Goal: Task Accomplishment & Management: Complete application form

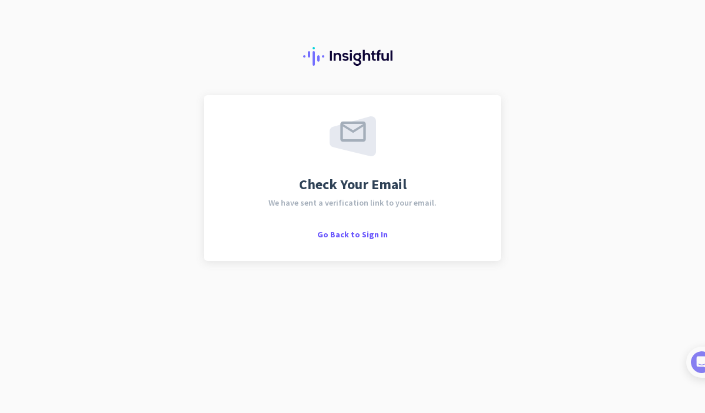
click at [414, 199] on span "We have sent a verification link to your email." at bounding box center [352, 203] width 168 height 8
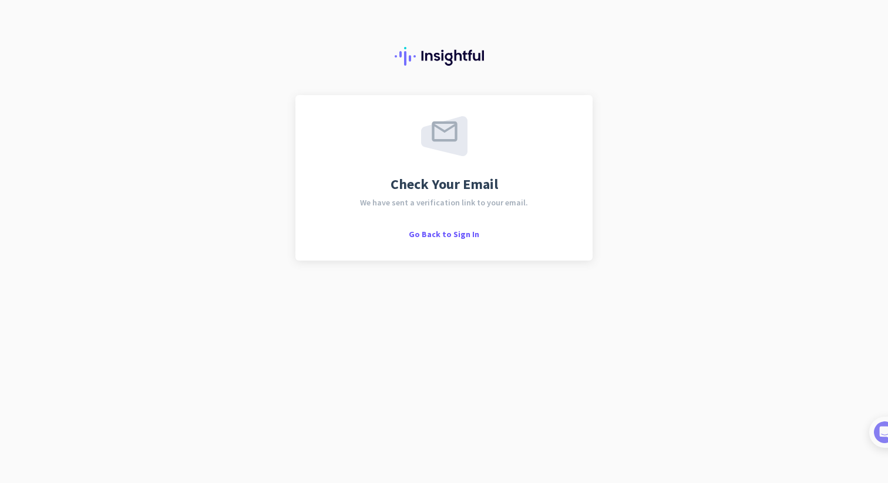
click at [654, 105] on div "Check Your Email We have sent a verification link to your email. Go Back to Sig…" at bounding box center [444, 241] width 888 height 483
click at [704, 412] on div at bounding box center [872, 432] width 31 height 31
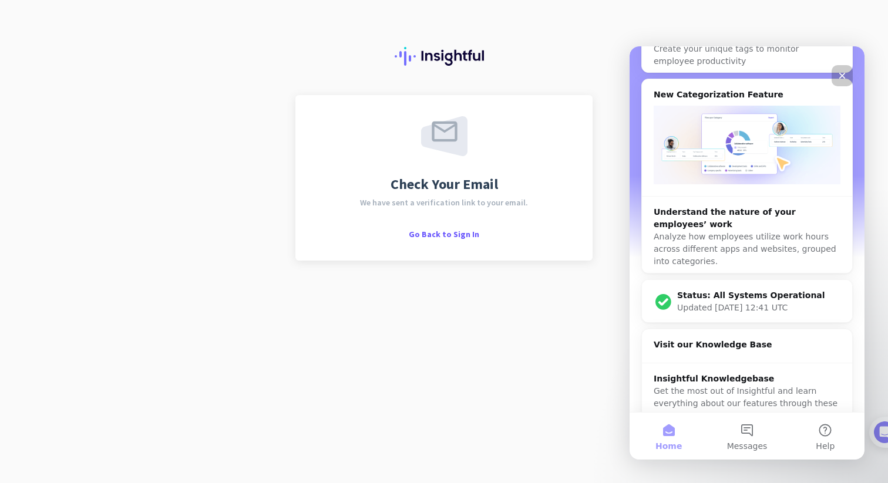
scroll to position [122, 0]
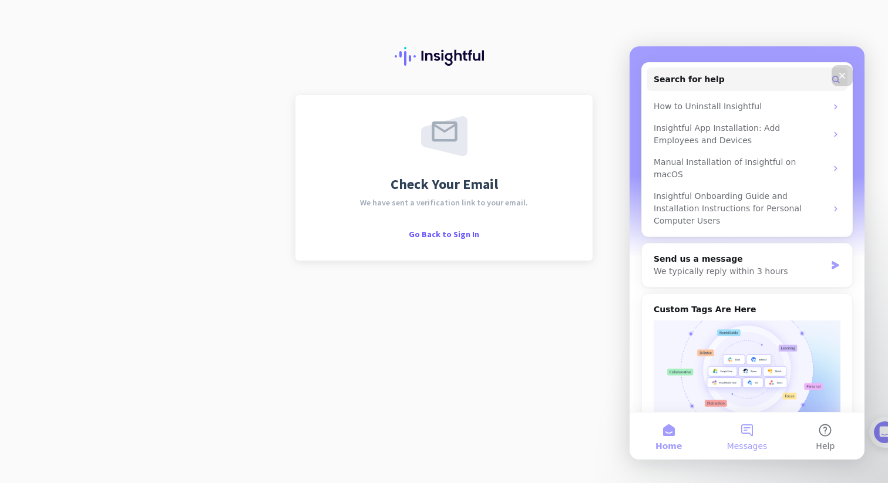
click at [704, 412] on button "Messages" at bounding box center [747, 436] width 78 height 47
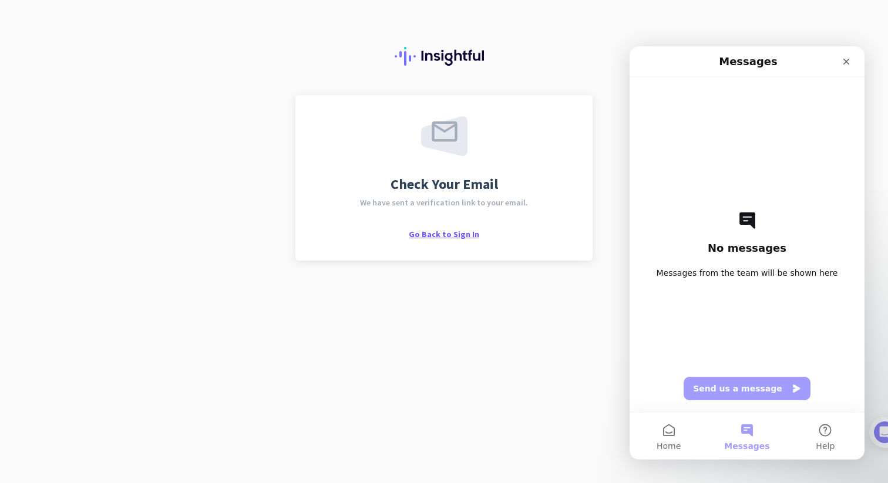
click at [438, 238] on span "Go Back to Sign In" at bounding box center [444, 234] width 70 height 11
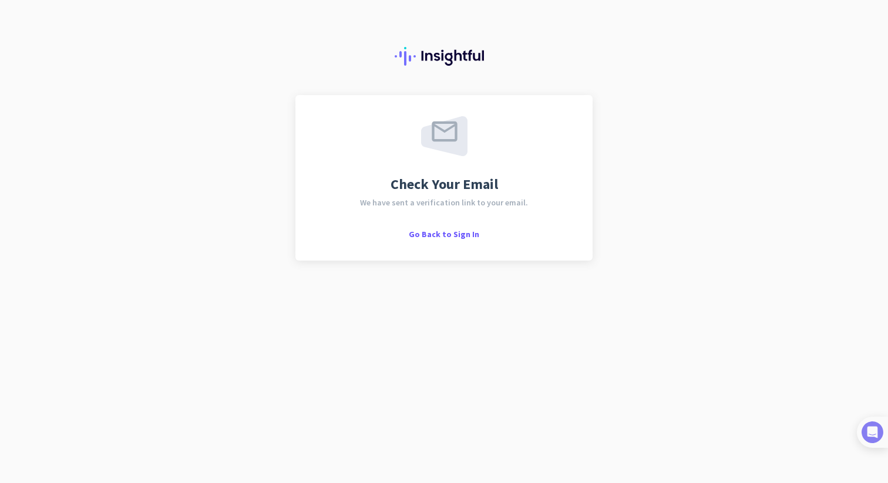
click at [883, 439] on img at bounding box center [873, 433] width 22 height 22
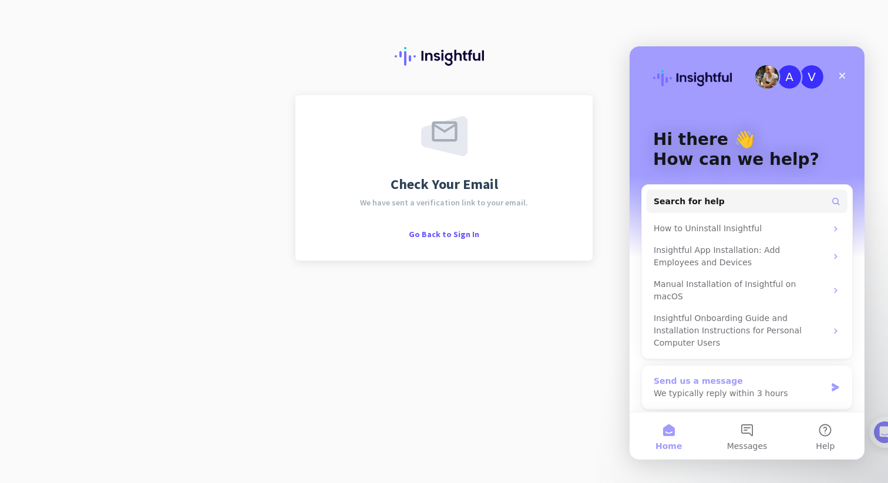
click at [766, 388] on div "We typically reply within 3 hours" at bounding box center [740, 394] width 172 height 12
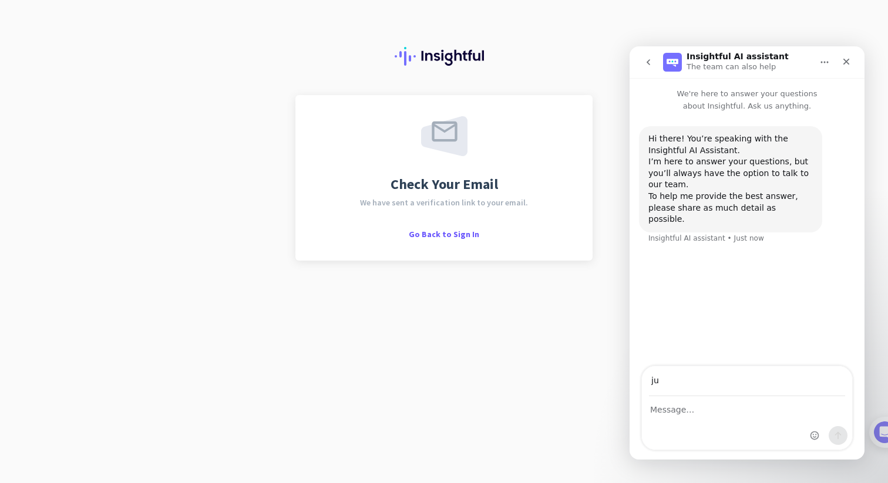
type input "juddwhiffen@gmail.com"
click at [729, 416] on textarea "Message…" at bounding box center [747, 407] width 210 height 20
type textarea "I"
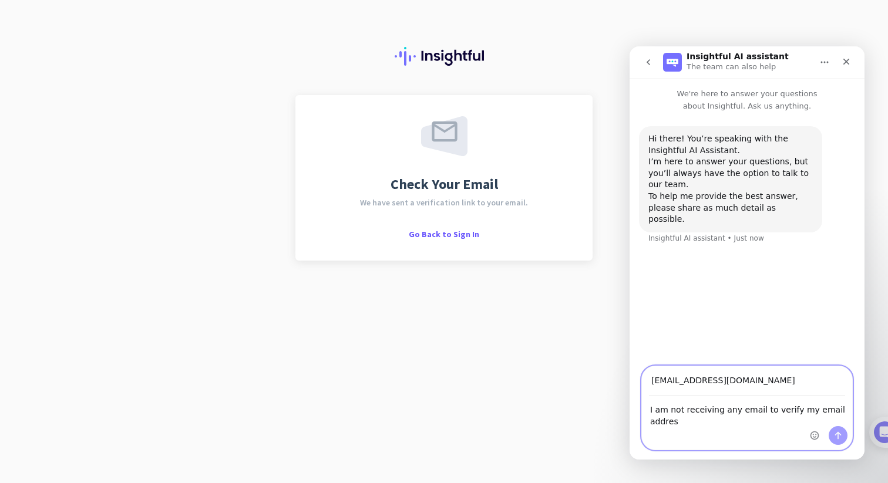
type textarea "I am not receiving any email to verify my email address"
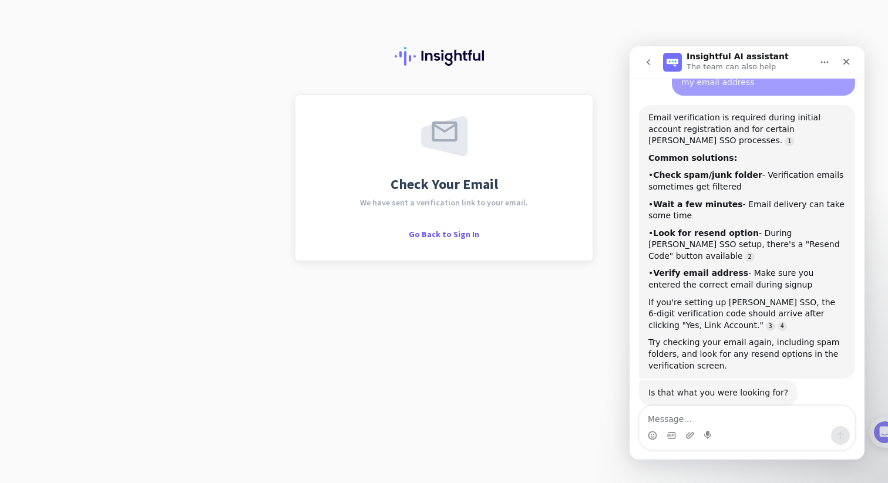
scroll to position [187, 0]
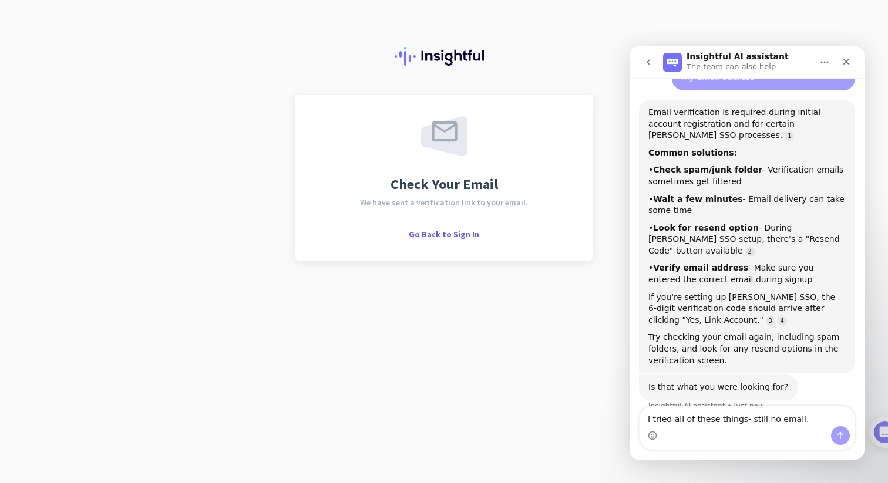
type textarea "I tried all of these things- still no email."
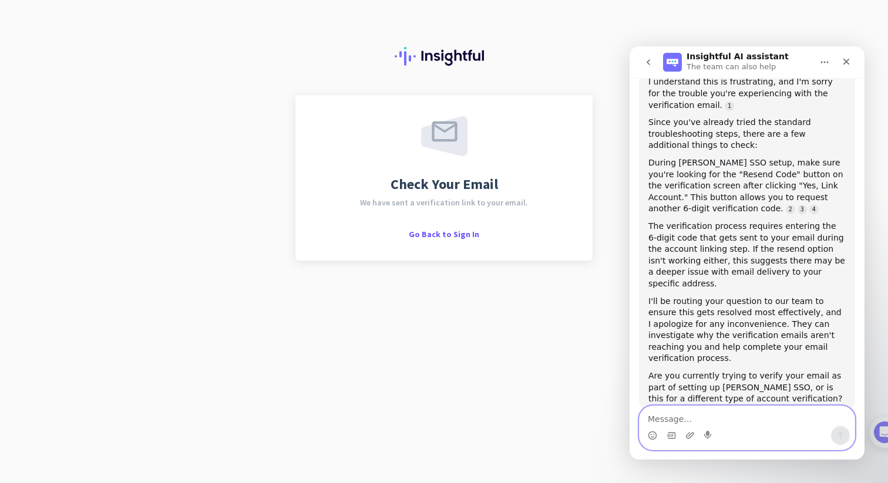
scroll to position [574, 0]
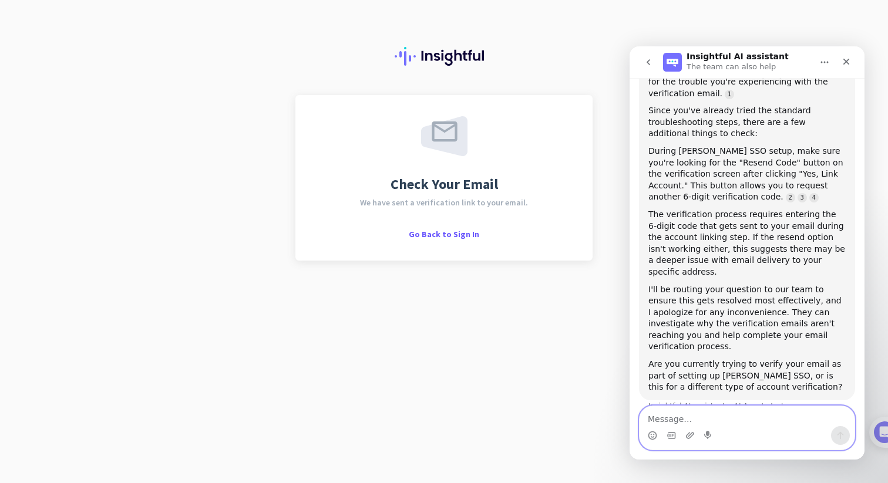
click at [767, 416] on textarea "Message…" at bounding box center [747, 416] width 215 height 20
click at [757, 416] on textarea "Message…" at bounding box center [747, 416] width 215 height 20
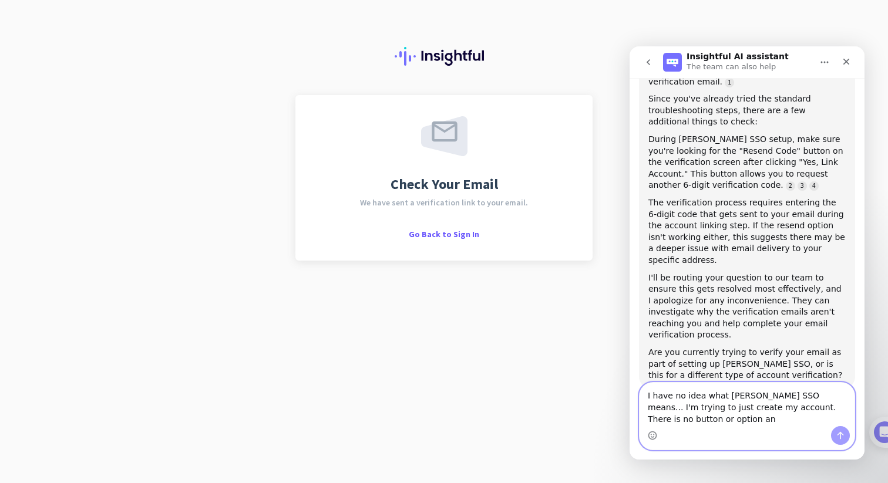
scroll to position [597, 0]
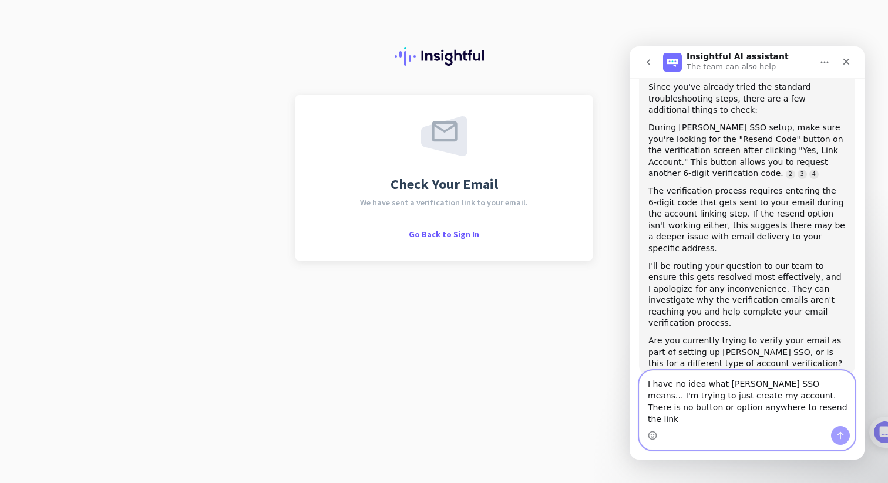
type textarea "I have no idea what SAML SSO means... I'm trying to just create my account. The…"
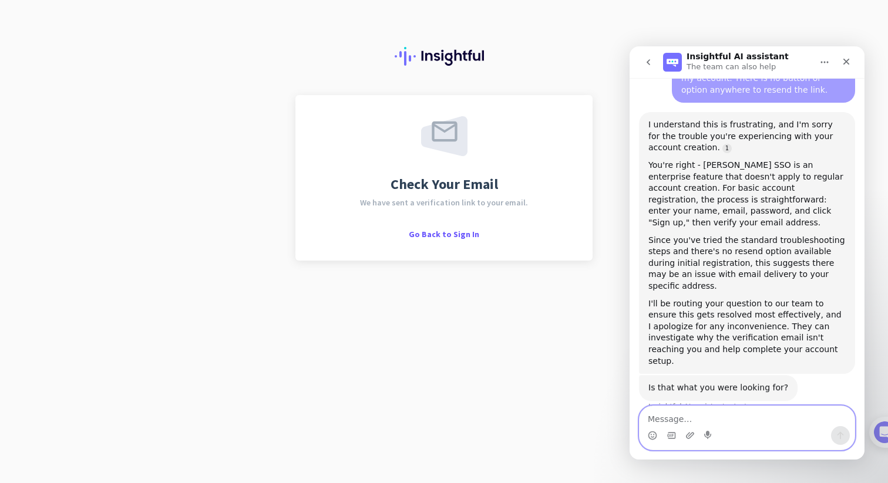
scroll to position [942, 0]
click at [731, 418] on textarea "Message…" at bounding box center [747, 416] width 215 height 20
type textarea "W"
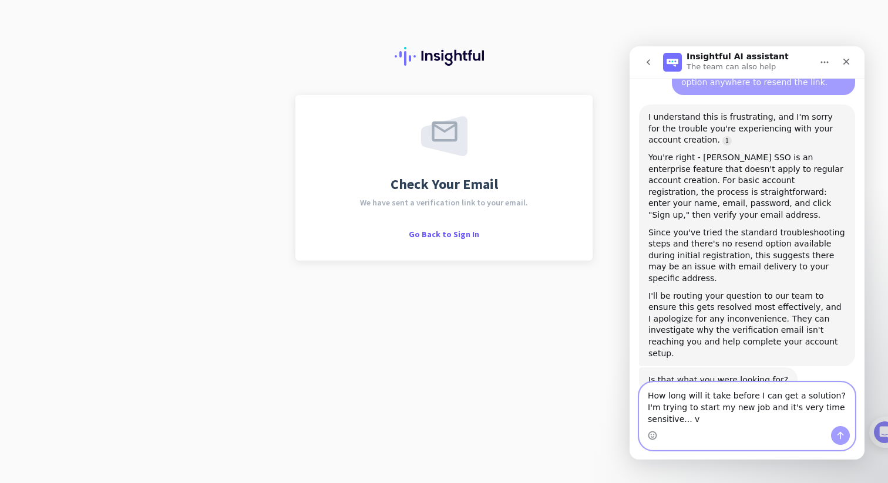
type textarea "How long will it take before I can get a solution? I'm trying to start my new j…"
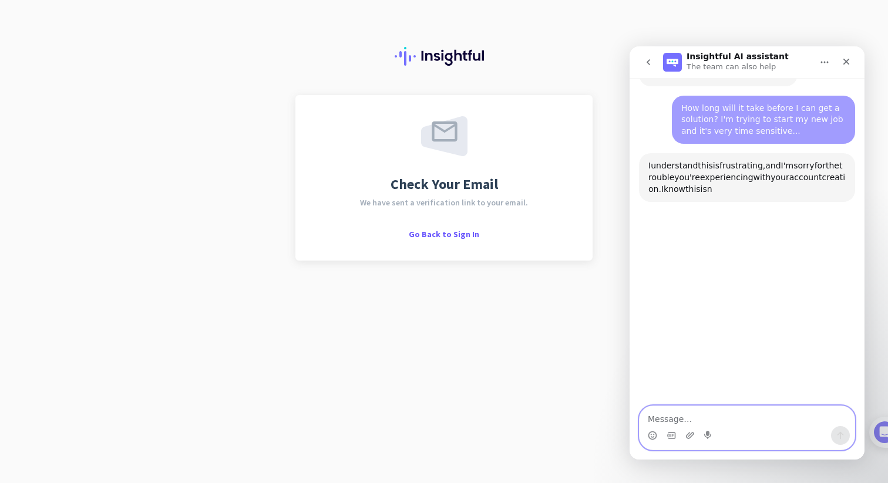
scroll to position [1258, 0]
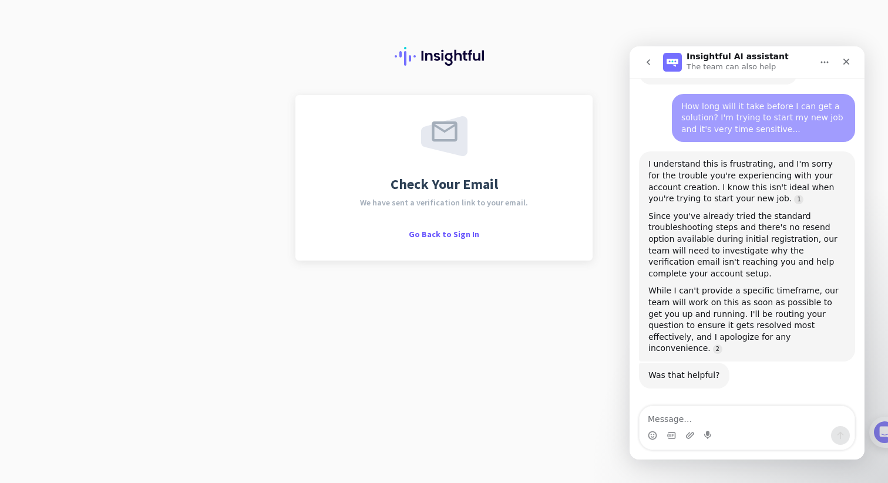
click at [648, 62] on icon "go back" at bounding box center [648, 62] width 9 height 9
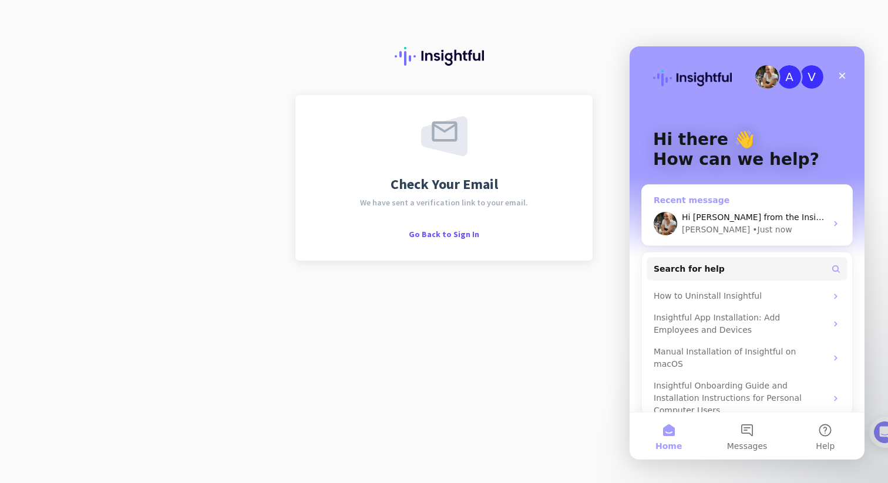
click at [812, 223] on div "Hi Judd, Marija from the Insightful Support team here. Can you please give me t…" at bounding box center [754, 217] width 144 height 12
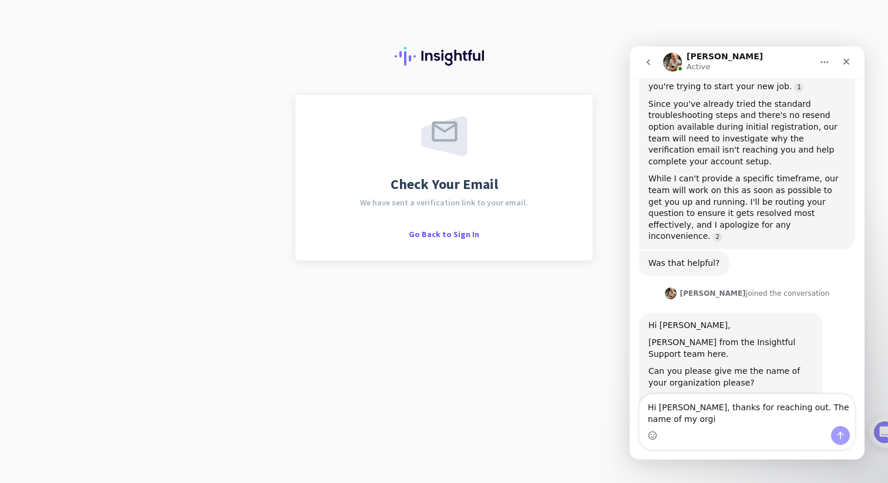
scroll to position [1383, 0]
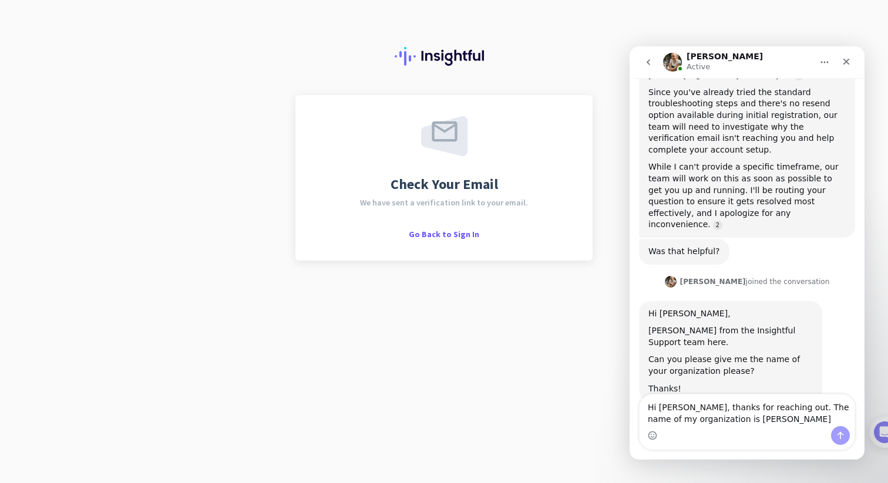
type textarea "Hi Marjia, thanks for reaching out. The name of my organization is Mercor"
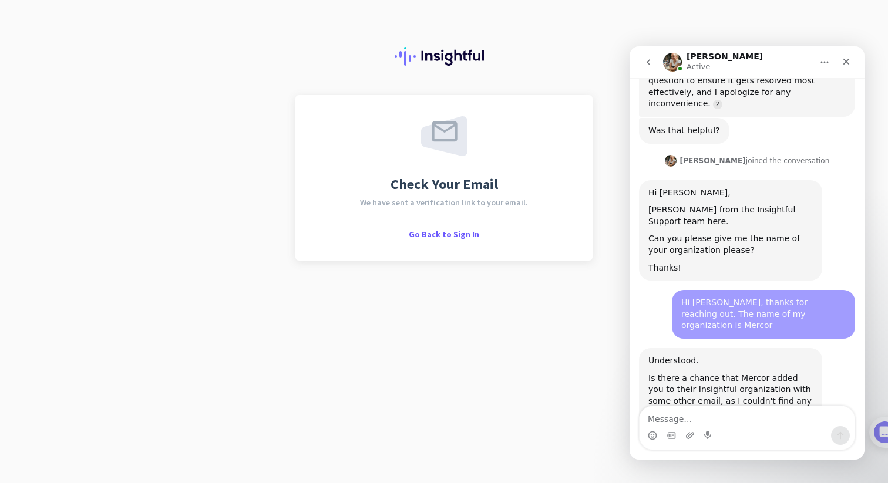
scroll to position [1505, 0]
click at [450, 237] on span "Go Back to Sign In" at bounding box center [444, 234] width 70 height 11
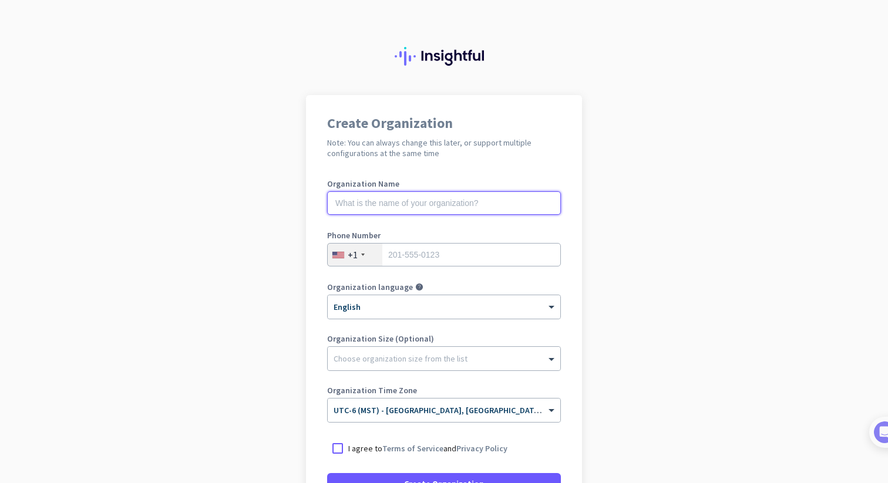
click at [479, 203] on input "text" at bounding box center [444, 202] width 234 height 23
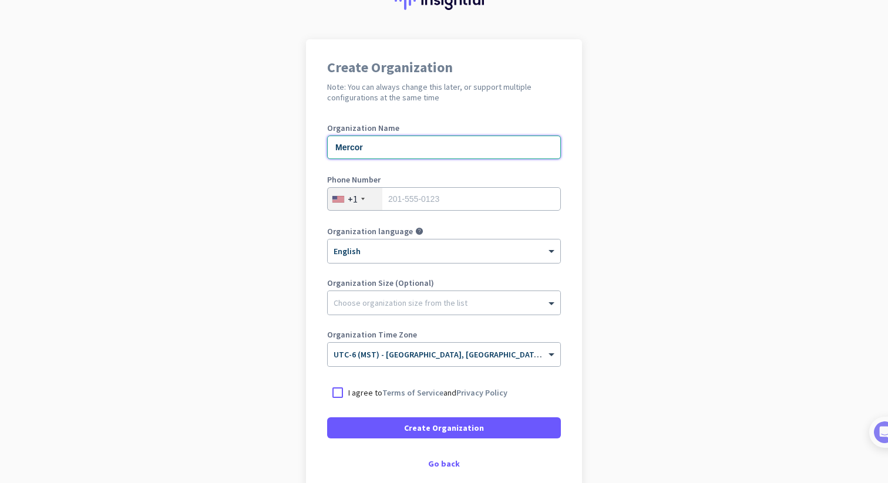
scroll to position [76, 0]
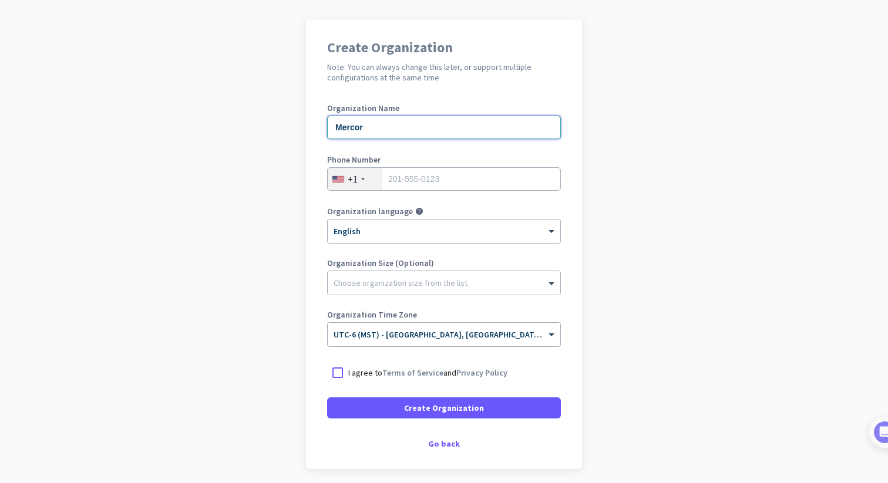
type input "Mercor"
click at [479, 179] on input "tel" at bounding box center [444, 178] width 234 height 23
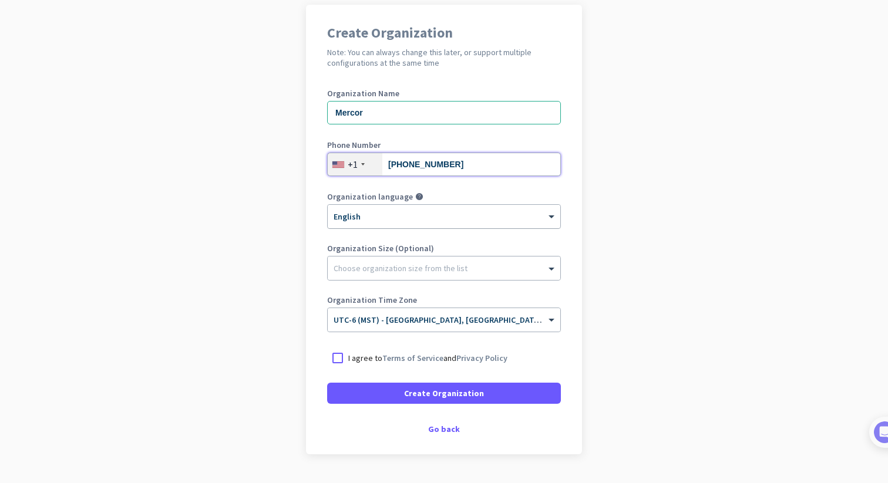
scroll to position [93, 0]
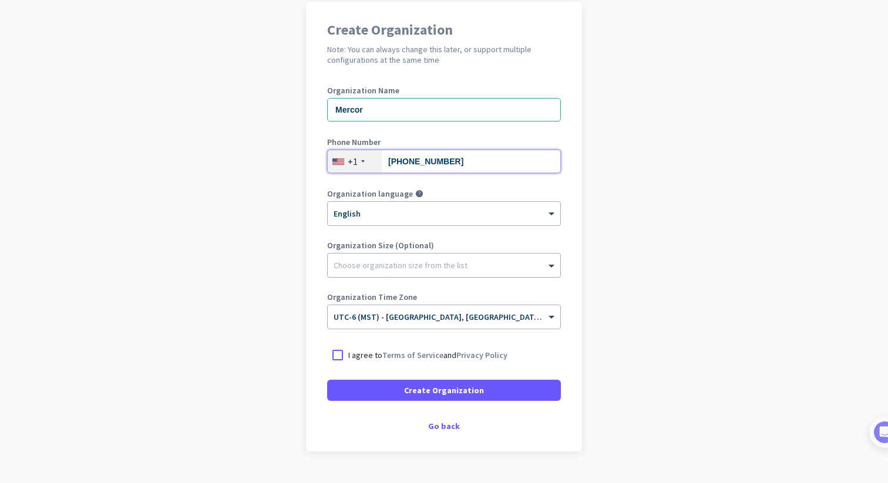
type input "[PHONE_NUMBER]"
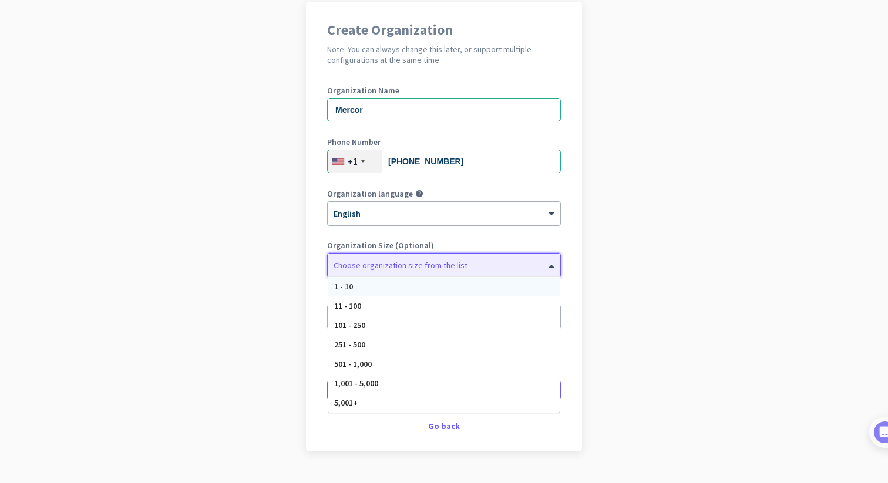
click at [507, 268] on div "Choose organization size from the list" at bounding box center [437, 265] width 218 height 11
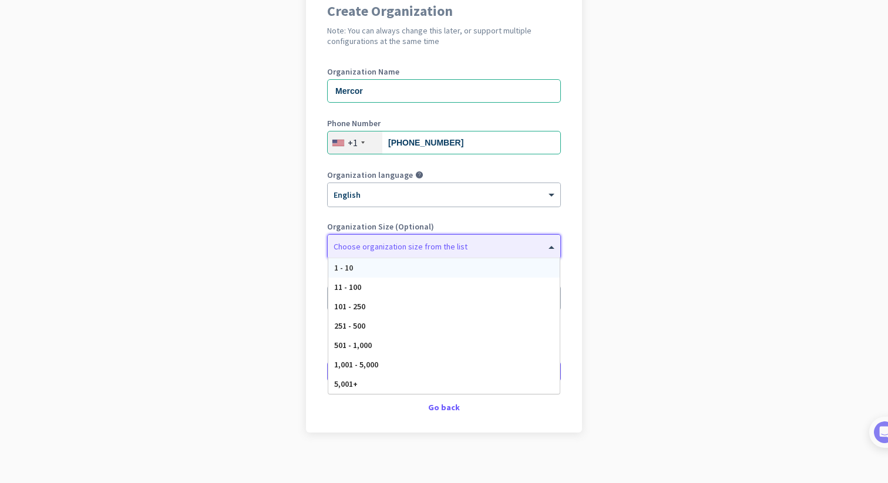
scroll to position [120, 0]
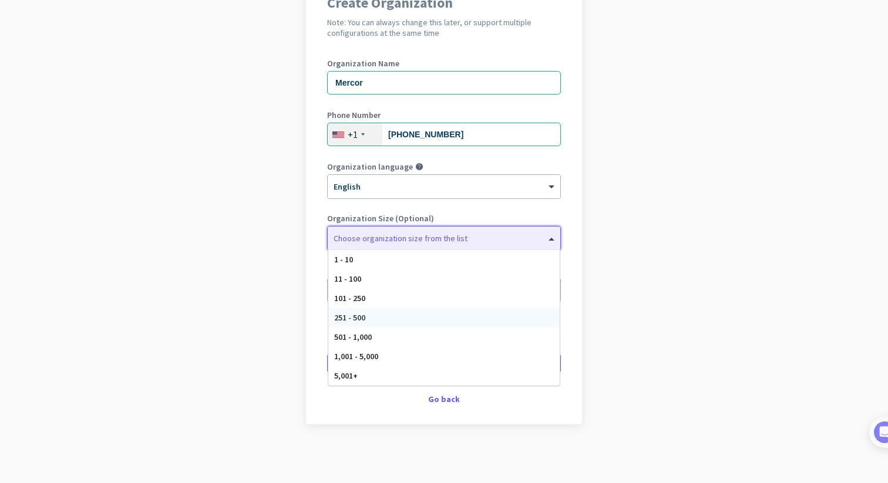
click at [646, 285] on app-onboarding-organization "Create Organization Note: You can always change this later, or support multiple…" at bounding box center [444, 229] width 888 height 509
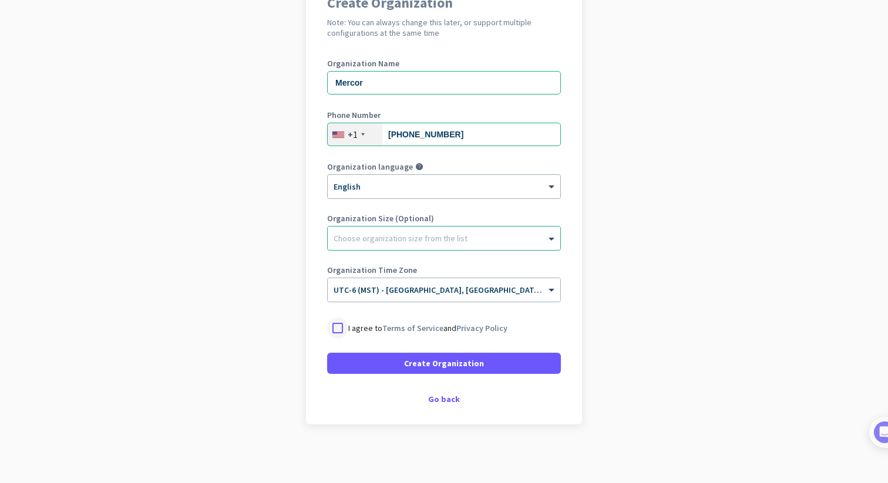
click at [337, 324] on div at bounding box center [337, 328] width 21 height 21
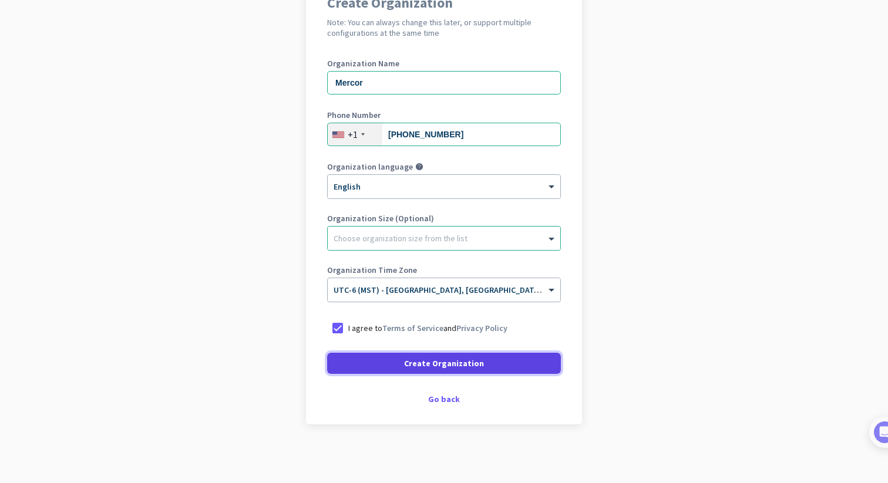
click at [407, 364] on span "Create Organization" at bounding box center [444, 364] width 80 height 12
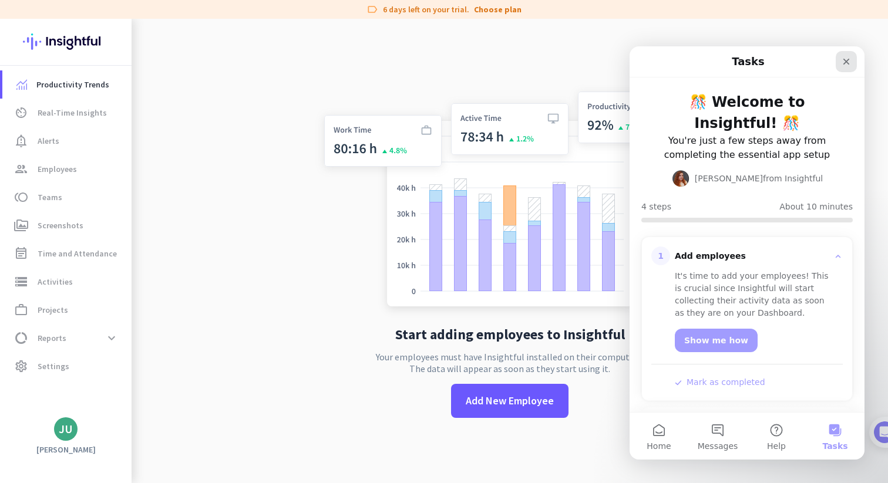
click at [849, 66] on icon "Close" at bounding box center [846, 61] width 9 height 9
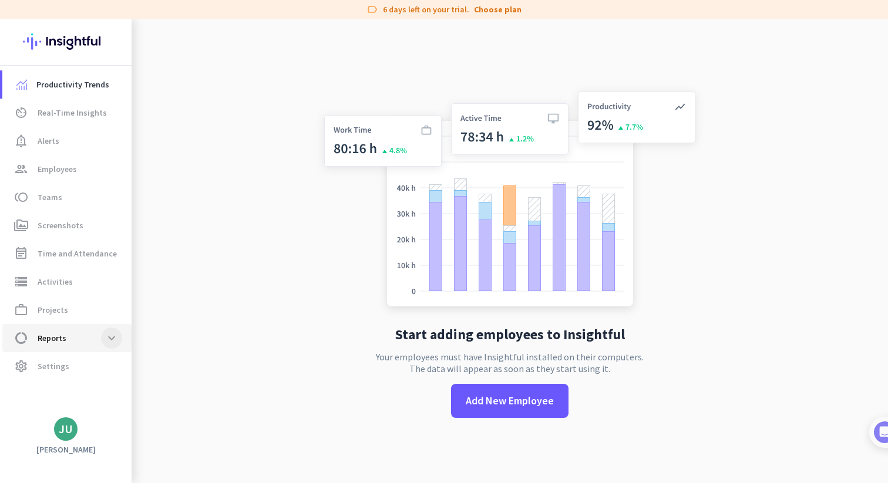
click at [110, 338] on span at bounding box center [111, 338] width 21 height 21
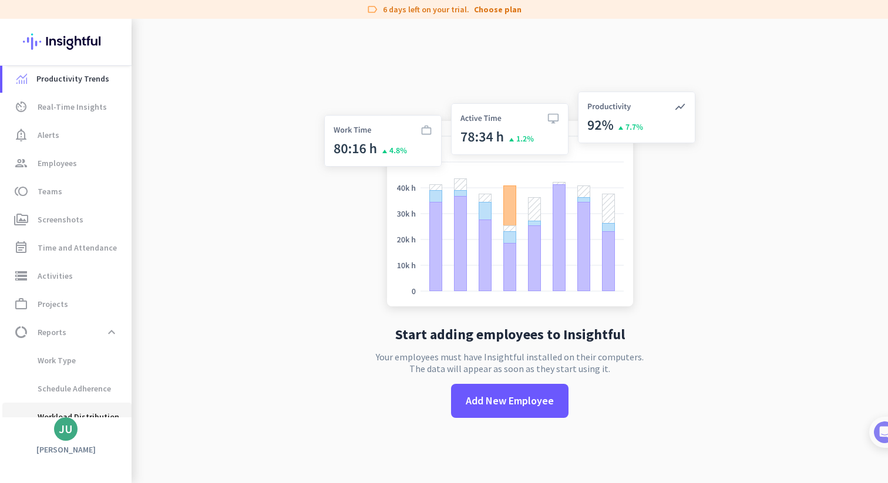
scroll to position [5, 0]
click at [111, 332] on span at bounding box center [111, 332] width 21 height 21
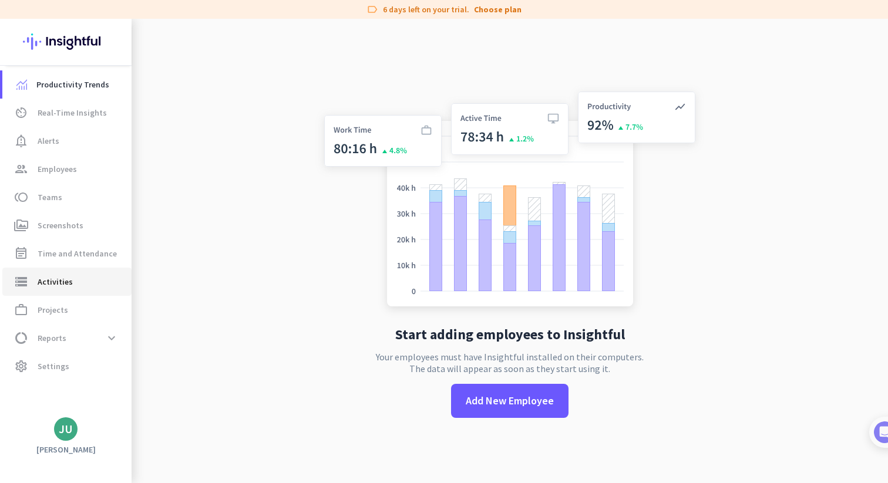
scroll to position [0, 0]
click at [85, 90] on span "Productivity Trends" at bounding box center [72, 85] width 73 height 14
click at [82, 112] on span "Real-Time Insights" at bounding box center [72, 113] width 69 height 14
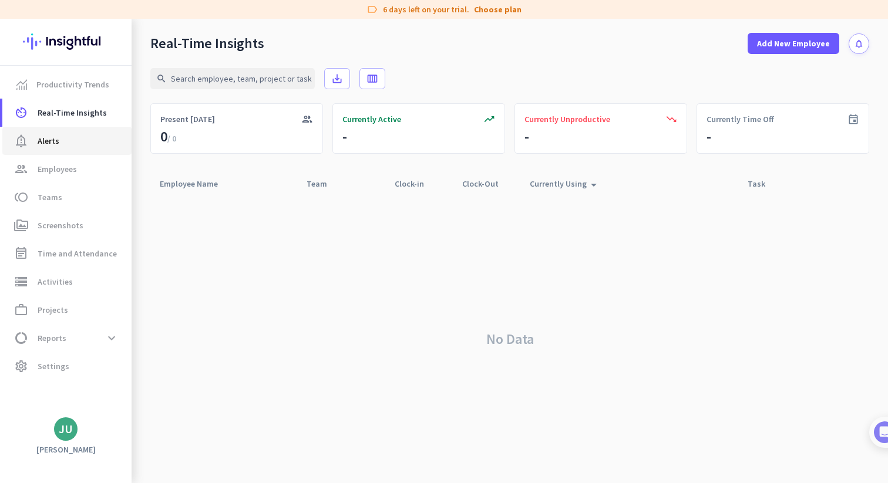
click at [81, 136] on span "notification_important Alerts" at bounding box center [67, 141] width 110 height 14
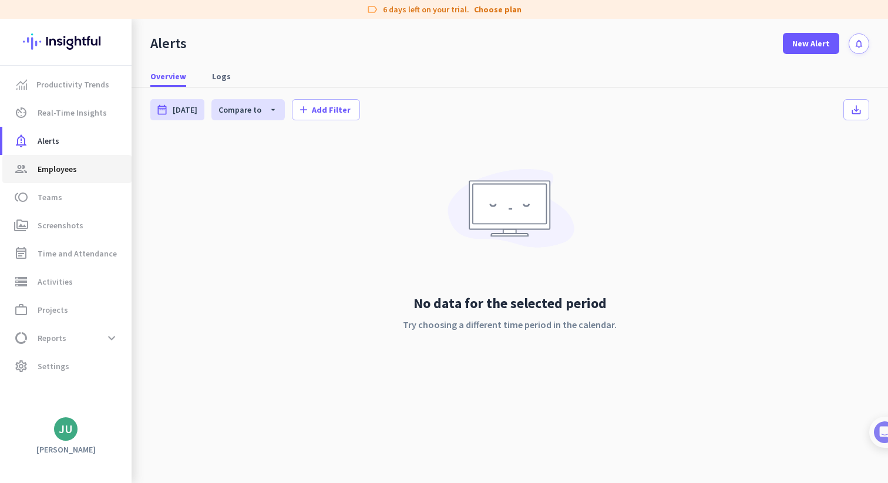
click at [79, 170] on span "group Employees" at bounding box center [67, 169] width 110 height 14
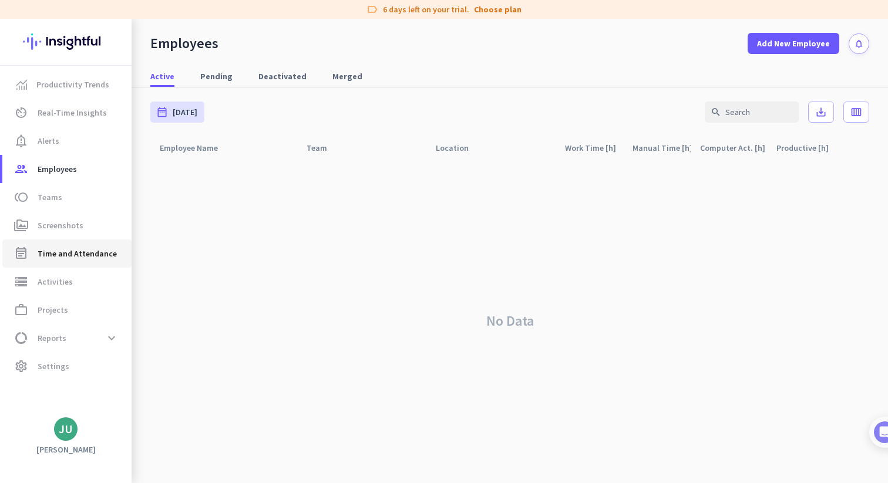
click at [85, 251] on span "Time and Attendance" at bounding box center [77, 254] width 79 height 14
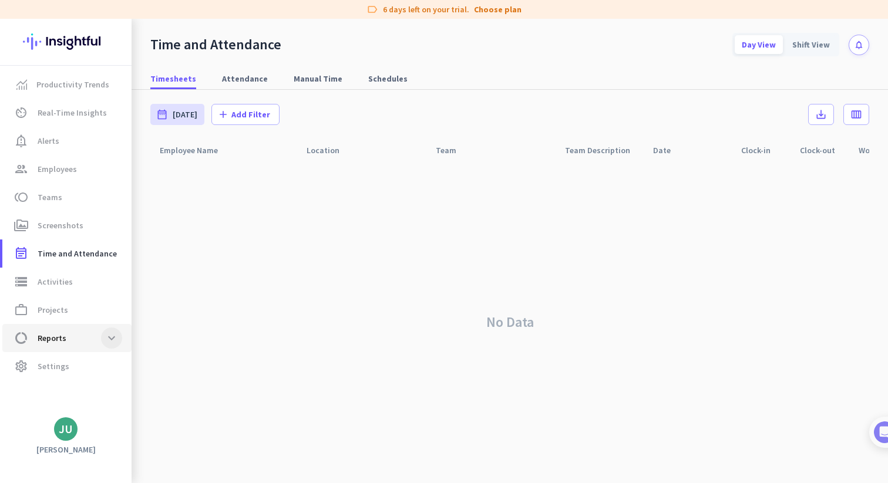
click at [118, 335] on span at bounding box center [111, 338] width 21 height 21
click at [72, 40] on img at bounding box center [66, 42] width 86 height 46
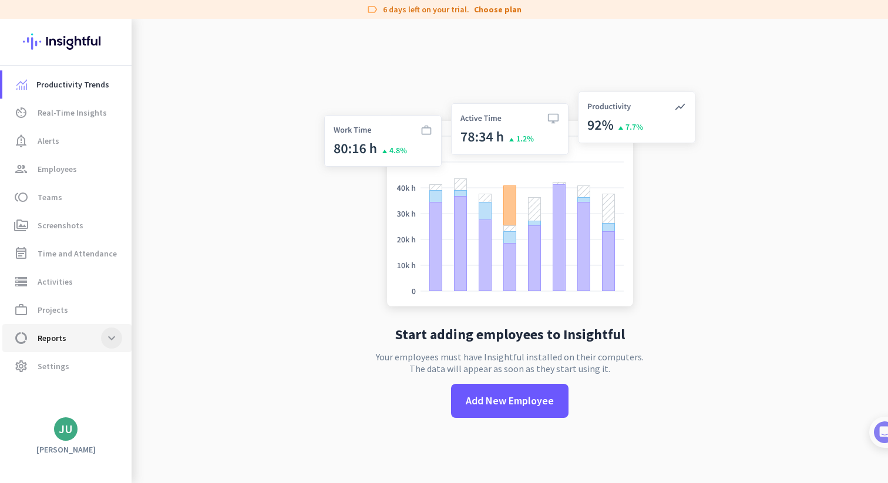
click at [109, 340] on span at bounding box center [111, 338] width 21 height 21
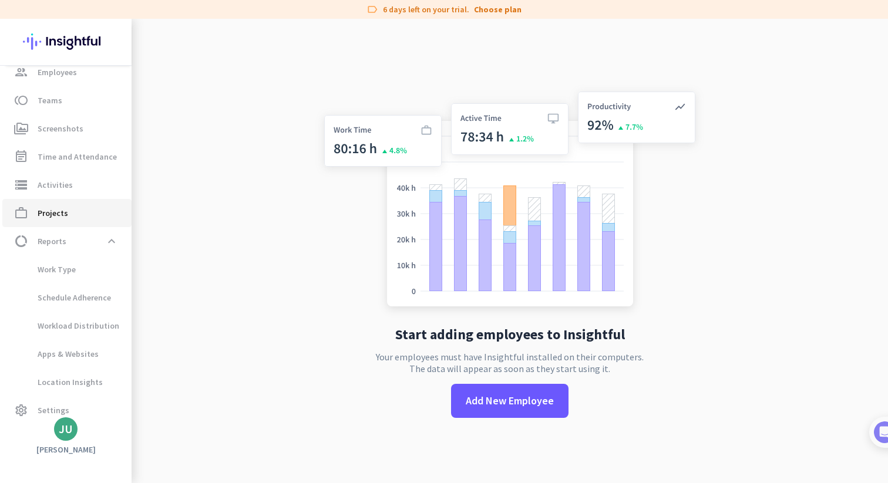
scroll to position [96, 0]
click at [77, 209] on span "work_outline Projects" at bounding box center [67, 214] width 110 height 14
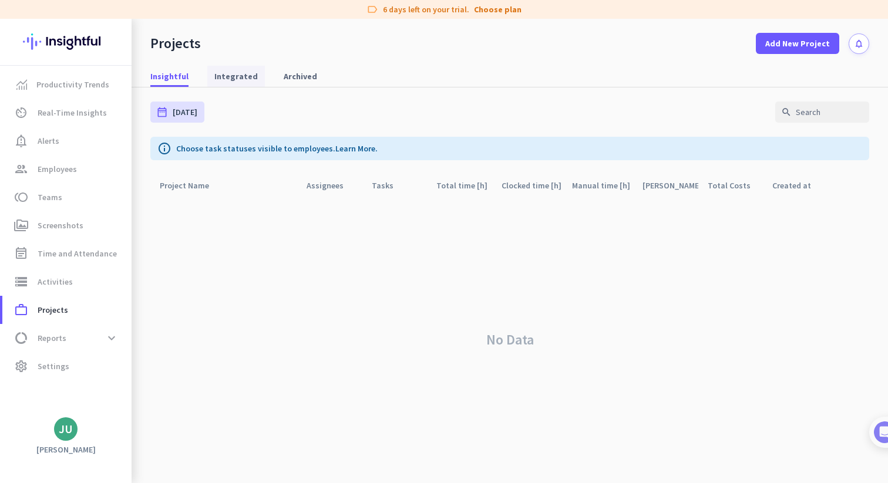
click at [229, 77] on span "Integrated" at bounding box center [235, 76] width 43 height 12
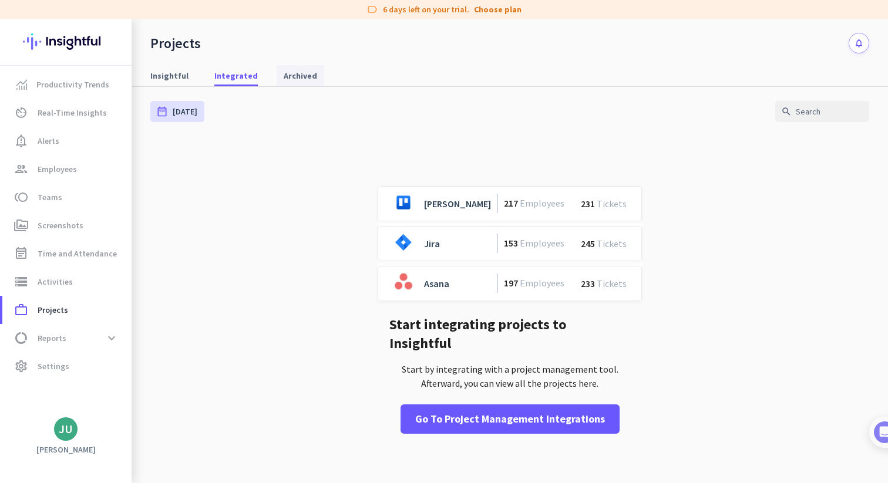
click at [284, 76] on span "Archived" at bounding box center [300, 76] width 33 height 12
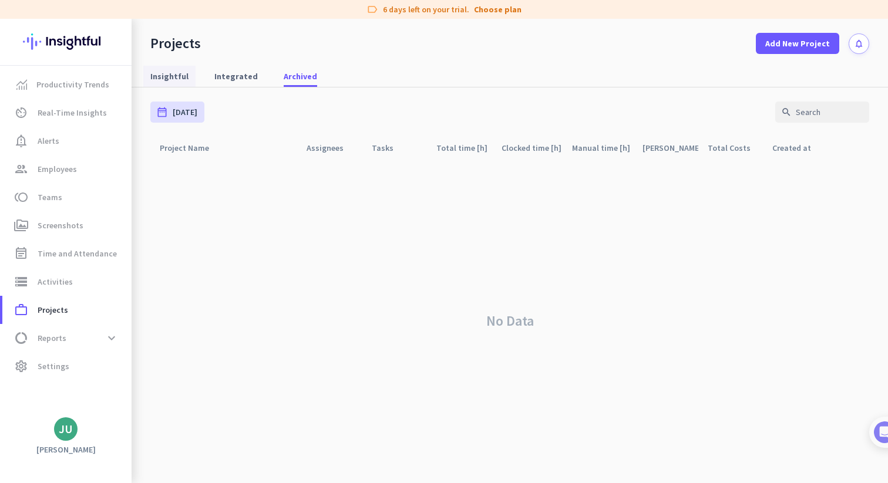
click at [180, 79] on span "Insightful" at bounding box center [169, 76] width 38 height 12
